Goal: Task Accomplishment & Management: Manage account settings

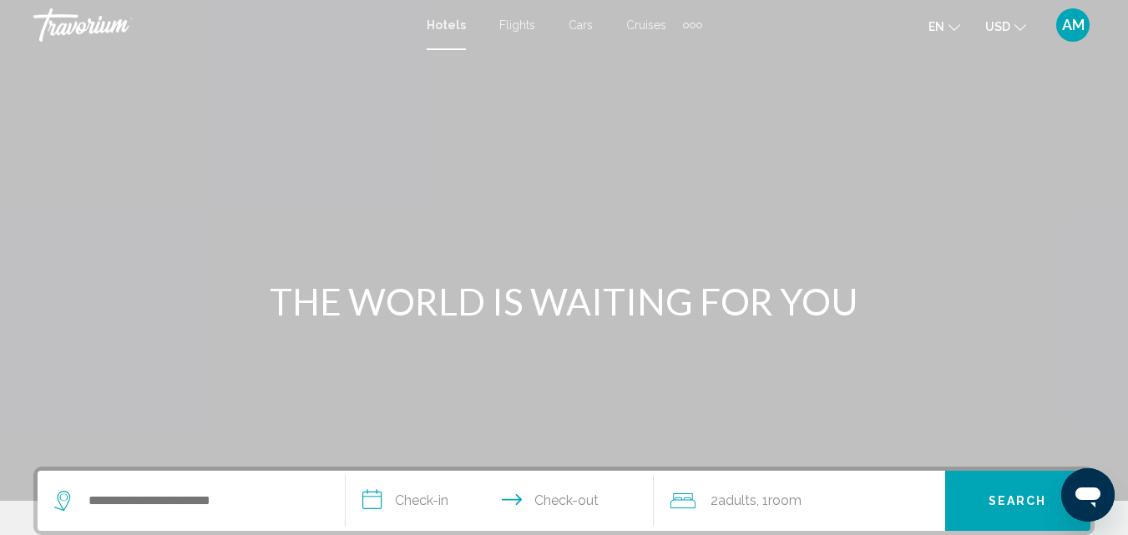
click at [1073, 24] on span "AM" at bounding box center [1073, 25] width 23 height 17
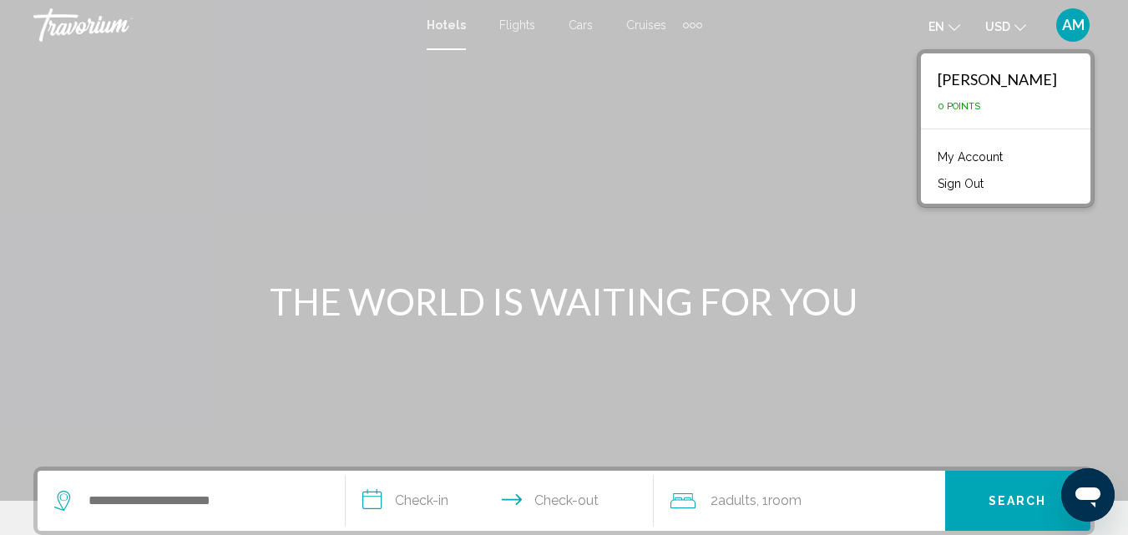
click at [982, 147] on link "My Account" at bounding box center [970, 157] width 82 height 22
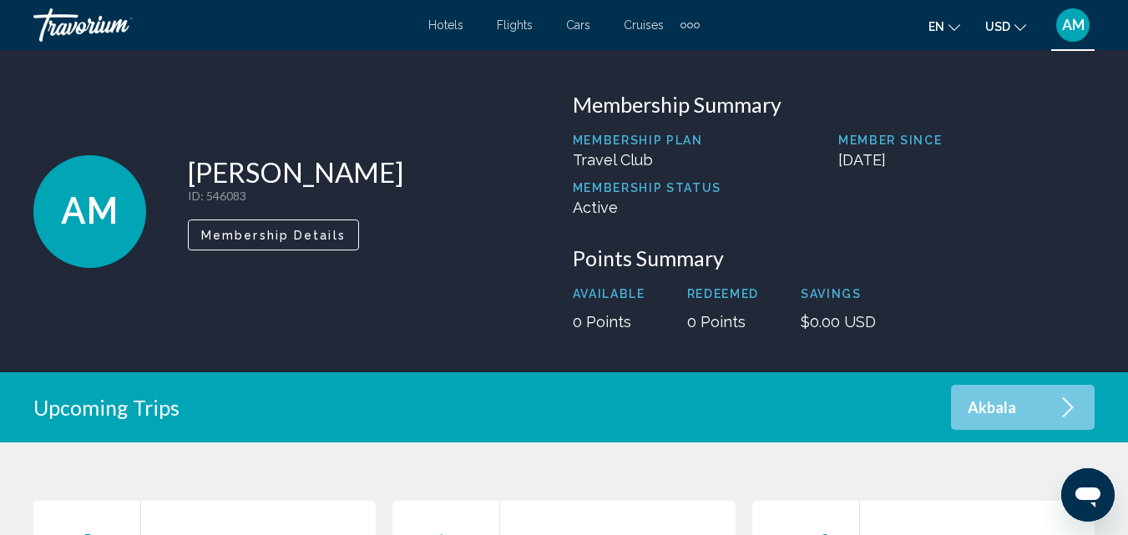
scroll to position [417, 0]
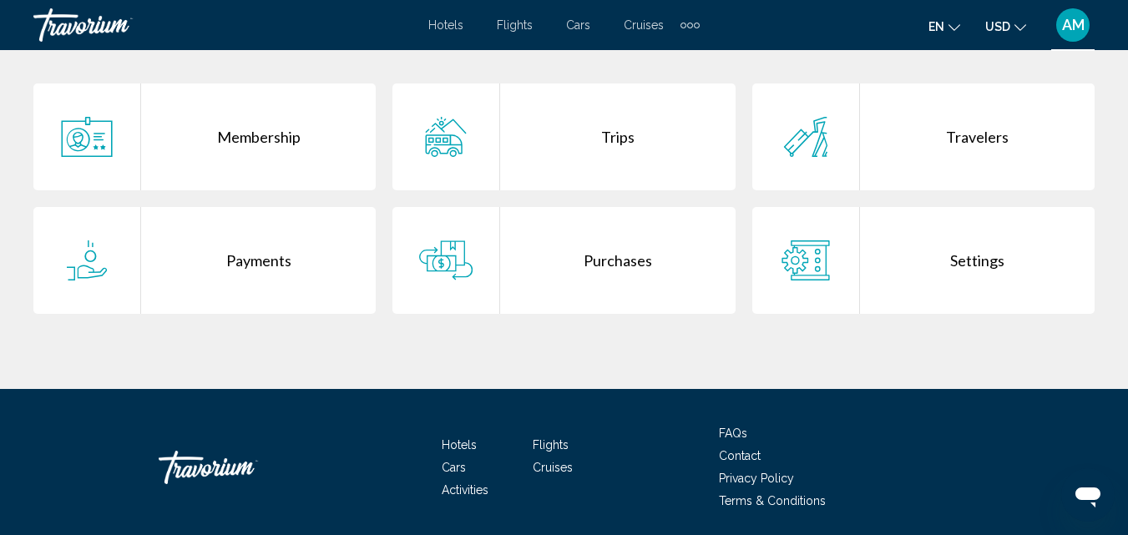
click at [611, 233] on div "Purchases" at bounding box center [617, 260] width 235 height 107
